Goal: Navigation & Orientation: Find specific page/section

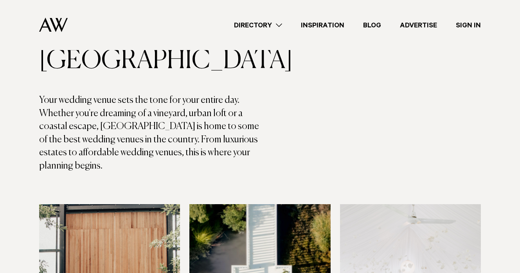
scroll to position [73, 0]
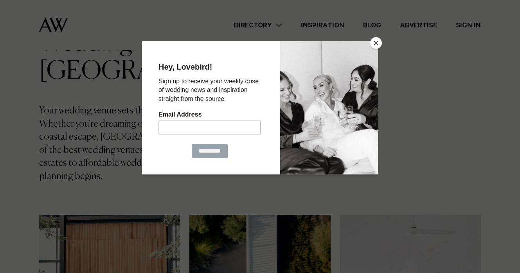
click at [377, 42] on button "Close" at bounding box center [376, 43] width 12 height 12
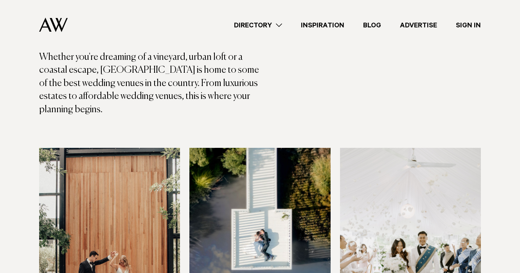
scroll to position [0, 0]
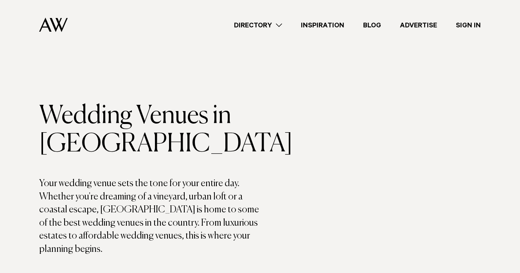
click at [279, 24] on link "Directory" at bounding box center [258, 25] width 67 height 11
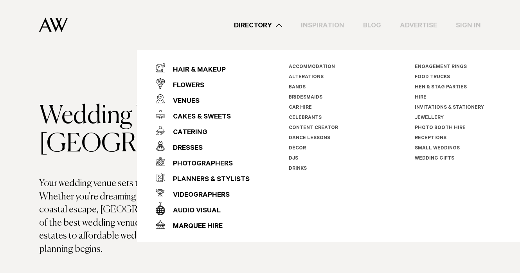
click at [106, 199] on p "Your wedding venue sets the tone for your entire day. Whether you're dreaming o…" at bounding box center [149, 216] width 221 height 79
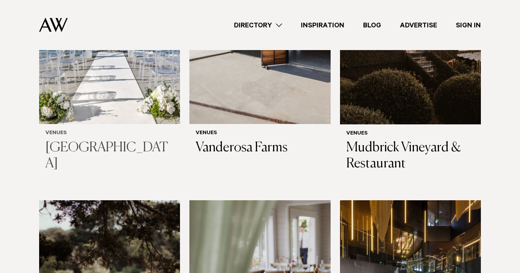
scroll to position [3150, 0]
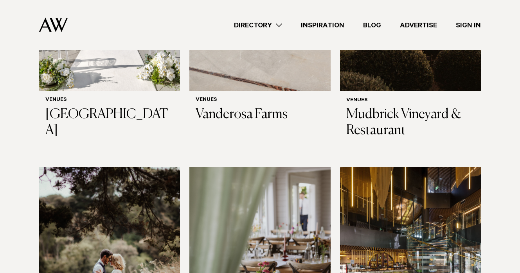
click at [412, 167] on img at bounding box center [410, 261] width 141 height 189
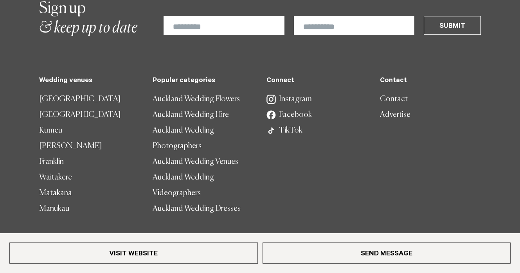
scroll to position [1381, 0]
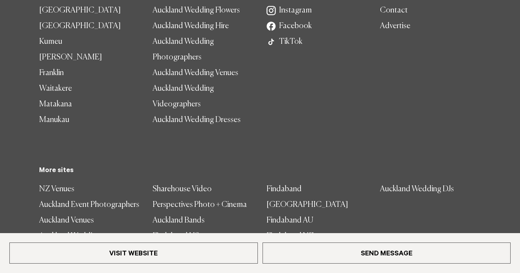
click at [52, 182] on link "NZ Venues" at bounding box center [89, 190] width 101 height 16
click at [67, 229] on link "Auckland Wedding Photographer" at bounding box center [89, 244] width 101 height 31
click at [61, 213] on link "Auckland Venues" at bounding box center [89, 221] width 101 height 16
